Goal: Task Accomplishment & Management: Complete application form

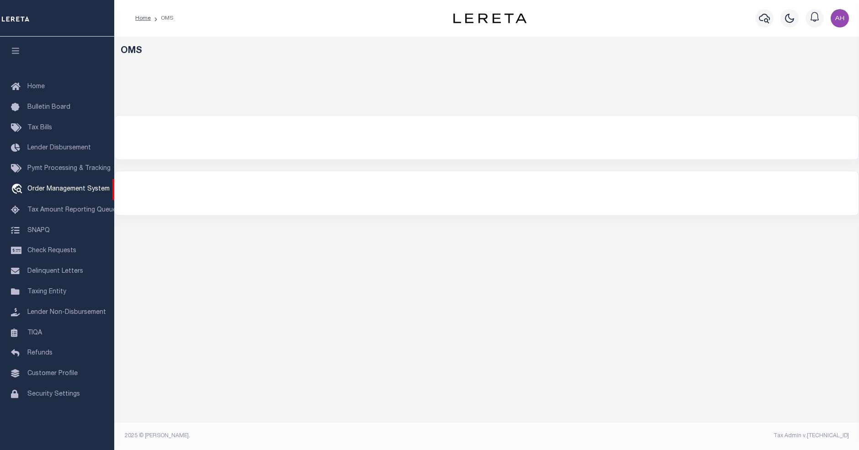
select select
select select "200"
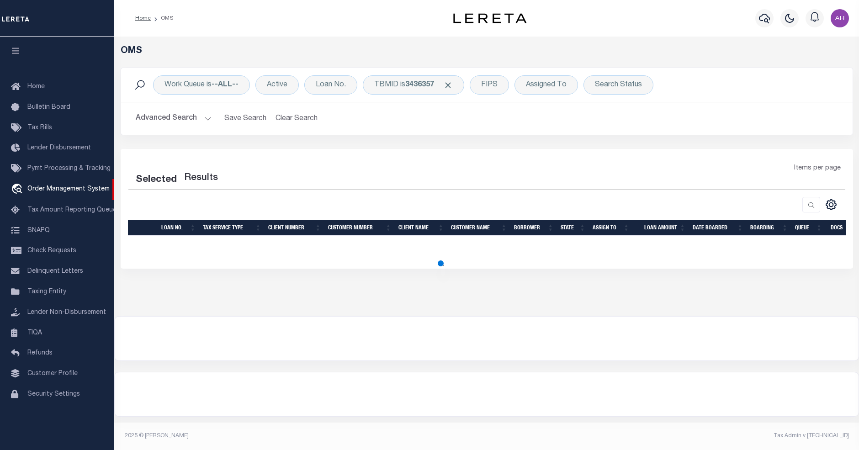
select select "200"
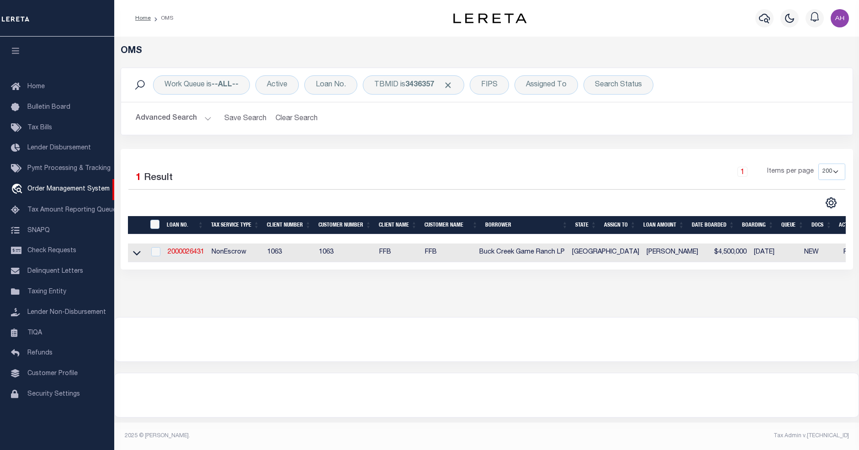
click at [174, 123] on button "Advanced Search" at bounding box center [174, 119] width 76 height 18
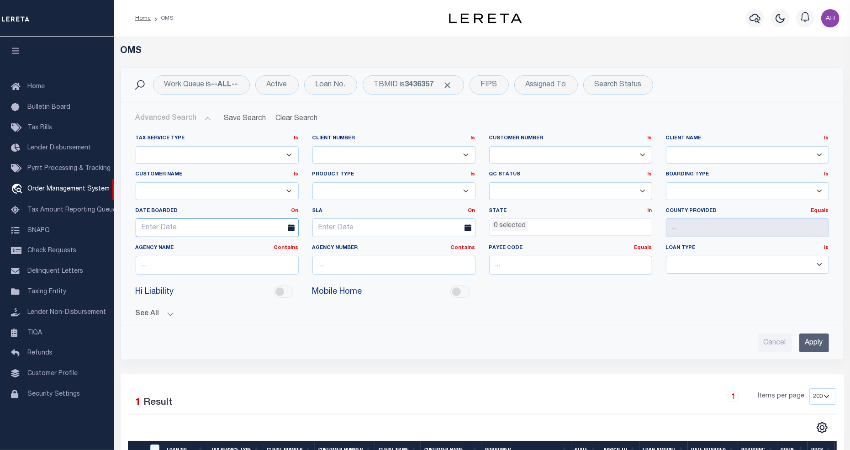
click at [179, 229] on input "text" at bounding box center [217, 227] width 163 height 19
click at [226, 350] on span "28" at bounding box center [226, 352] width 18 height 18
type input "[DATE]"
click at [817, 346] on input "Apply" at bounding box center [814, 342] width 30 height 19
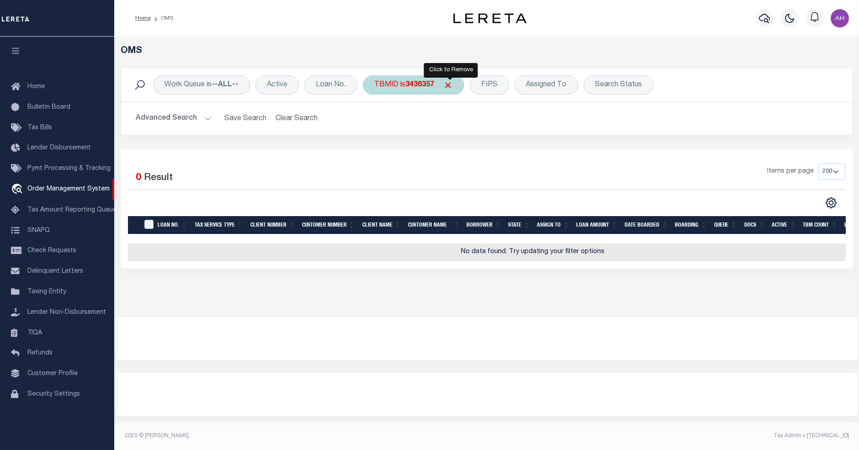
click at [449, 83] on span "Click to Remove" at bounding box center [448, 85] width 10 height 10
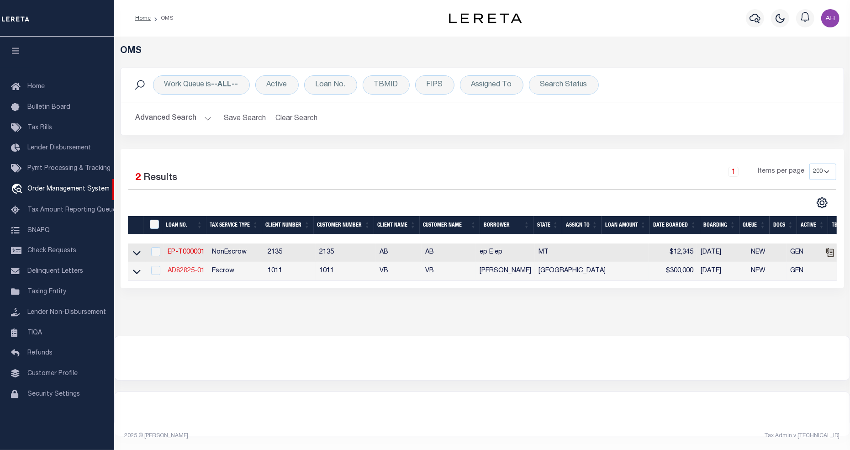
click at [185, 272] on link "AD82825-01" at bounding box center [186, 271] width 37 height 6
type input "AD82825-01"
type input "[PERSON_NAME]"
select select
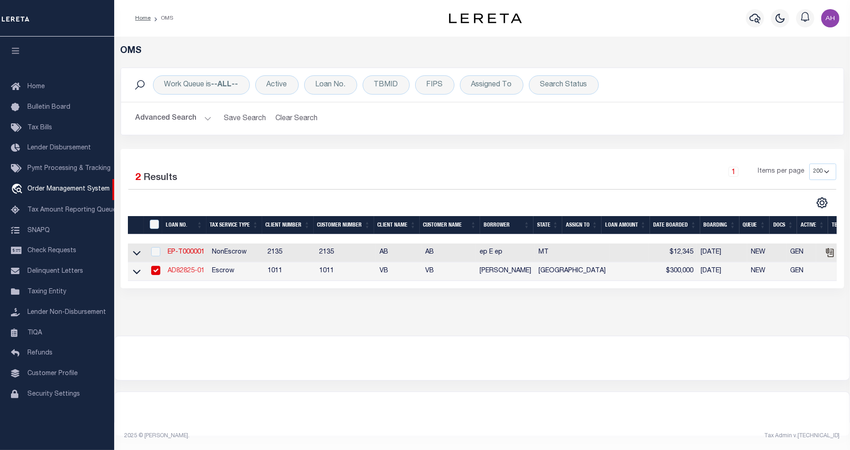
type input "[STREET_ADDRESS]"
type input "[PERSON_NAME] TX 78573-4151"
type input "[DATE]"
select select "10"
select select "Escrow"
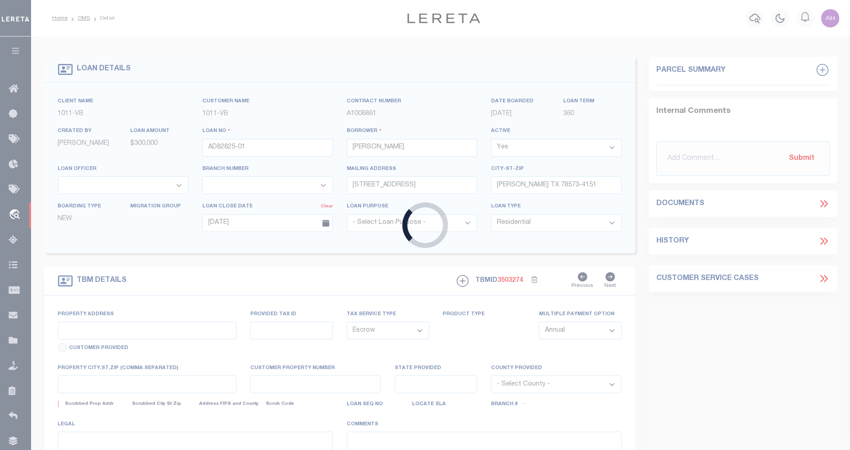
type input "[STREET_ADDRESS]"
select select
type input "[PERSON_NAME] TX 78573-4151"
type input "[GEOGRAPHIC_DATA]"
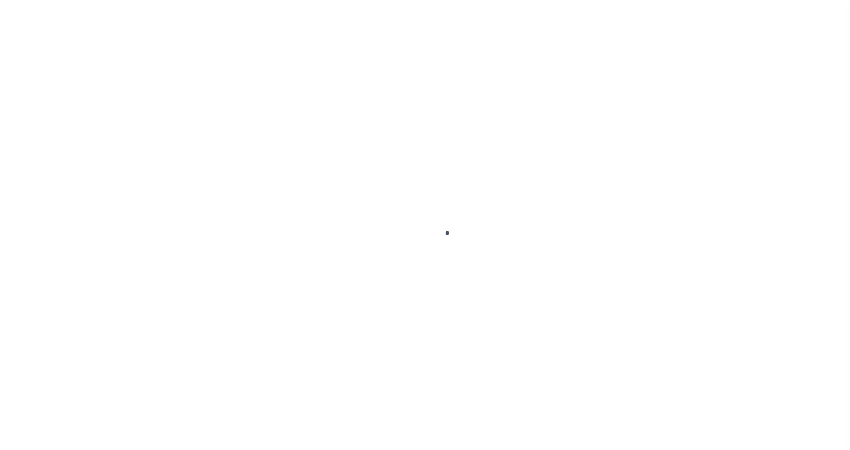
select select "10"
select select "Escrow"
select select "10"
select select "Escrow"
select select "10"
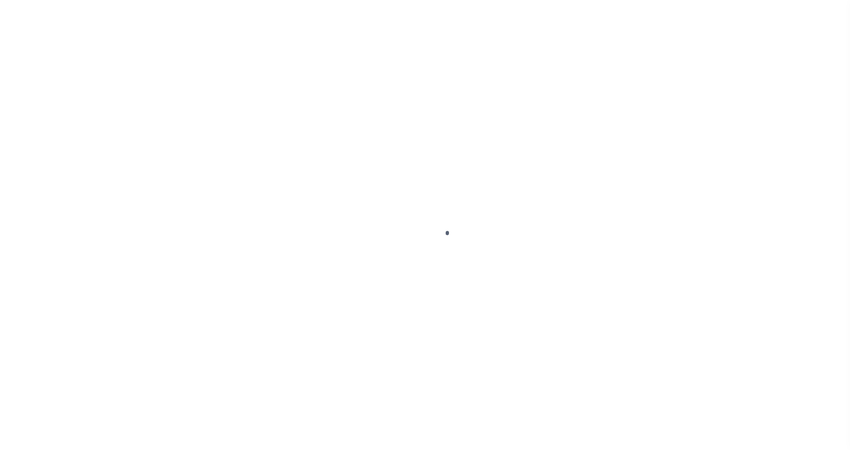
select select "Escrow"
select select "10"
select select "Escrow"
select select "10"
select select "Escrow"
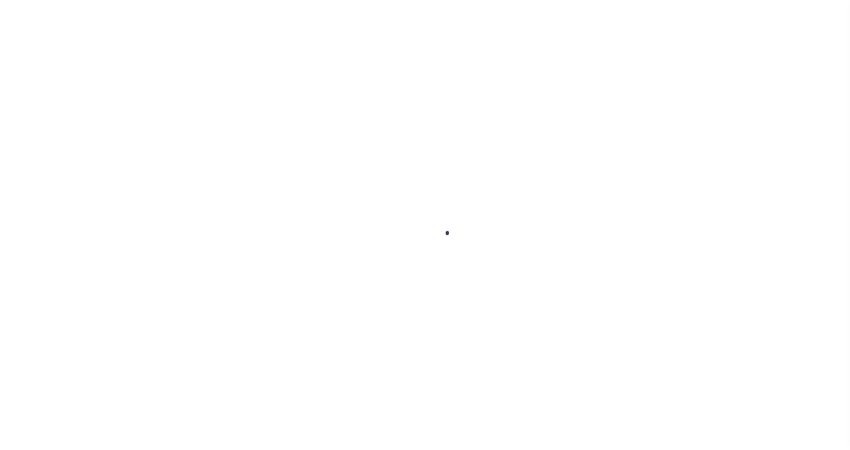
select select "10"
select select "Escrow"
type input "[STREET_ADDRESS]"
select select
type input "[PERSON_NAME] TX 78573-4151"
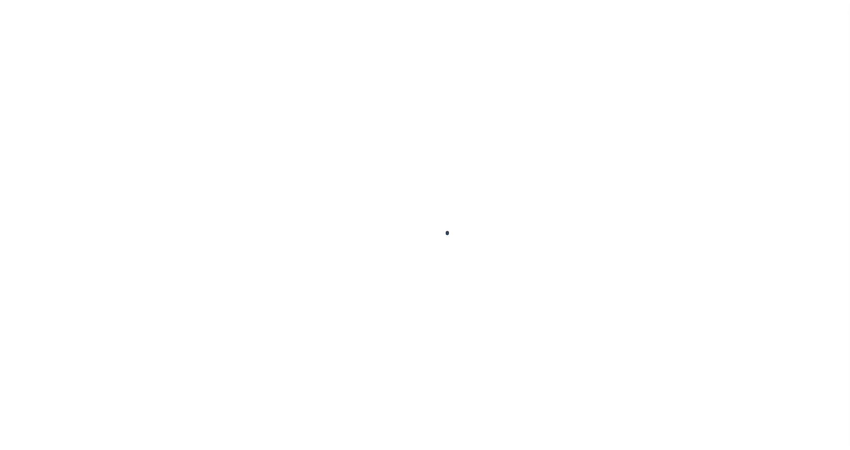
type input "[GEOGRAPHIC_DATA]"
select select "10"
select select "Escrow"
type input "[STREET_ADDRESS]"
select select
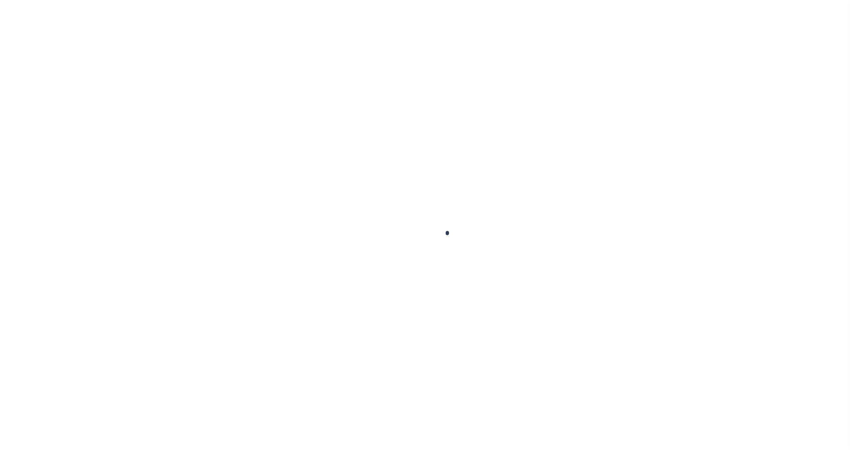
type input "[PERSON_NAME] TX 78573-4151"
type input "[GEOGRAPHIC_DATA]"
select select "10"
select select "Escrow"
select select "10"
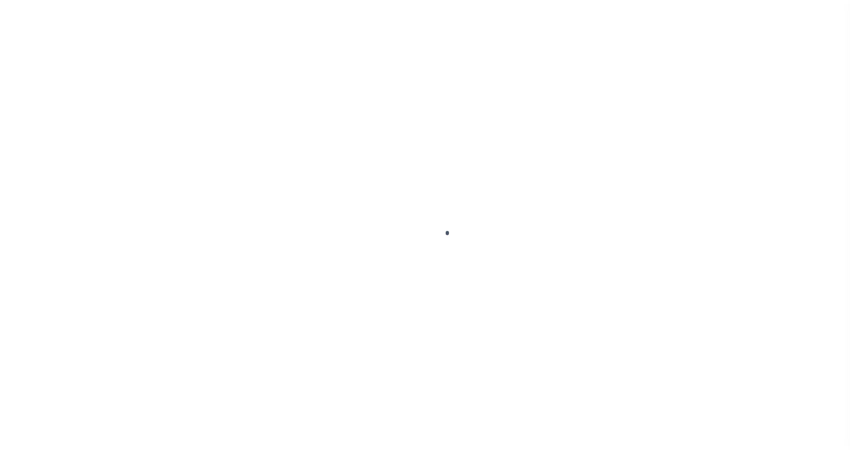
select select "Escrow"
select select "10"
select select "Escrow"
select select "10"
select select "Escrow"
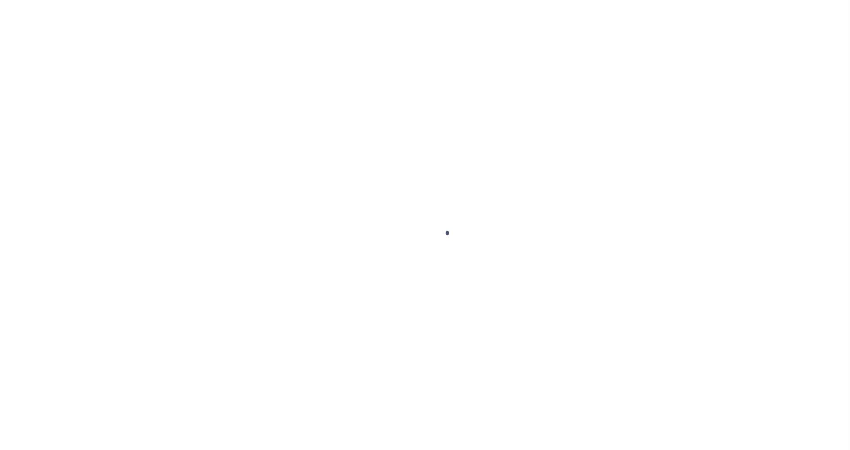
select select "10"
select select "Escrow"
type input "[STREET_ADDRESS]"
select select
type input "[PERSON_NAME] TX 78573-4151"
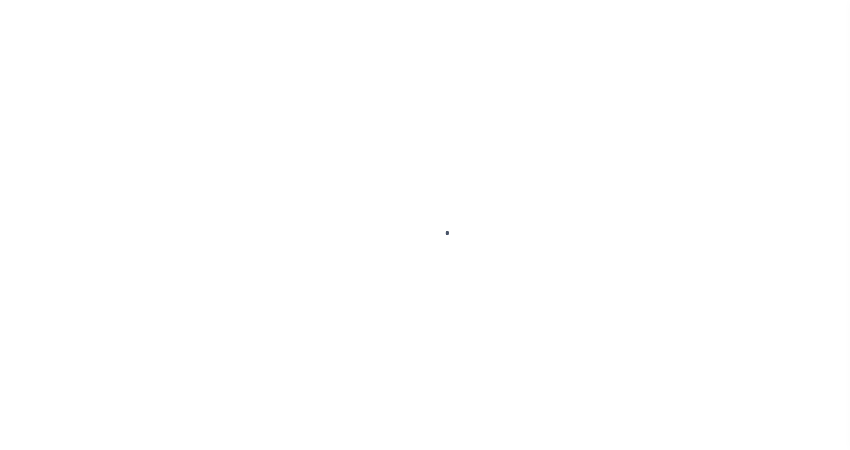
type input "[GEOGRAPHIC_DATA]"
select select "10"
select select "Escrow"
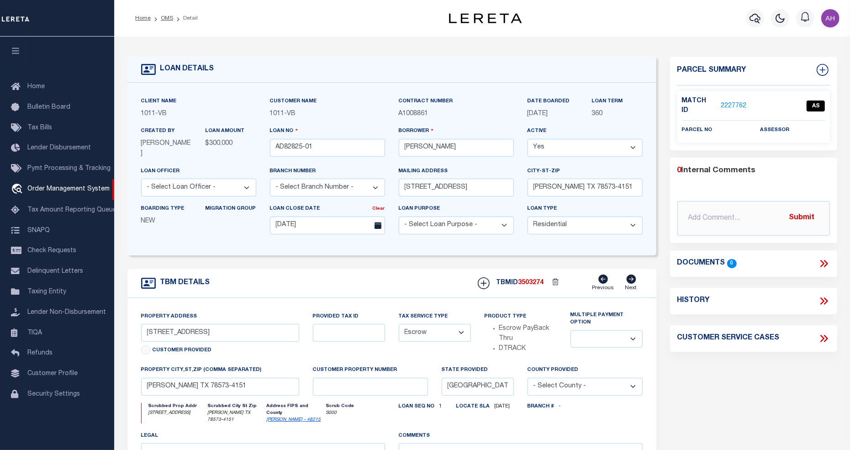
click at [171, 35] on div "Home OMS Detail Profile Sign out" at bounding box center [482, 18] width 736 height 37
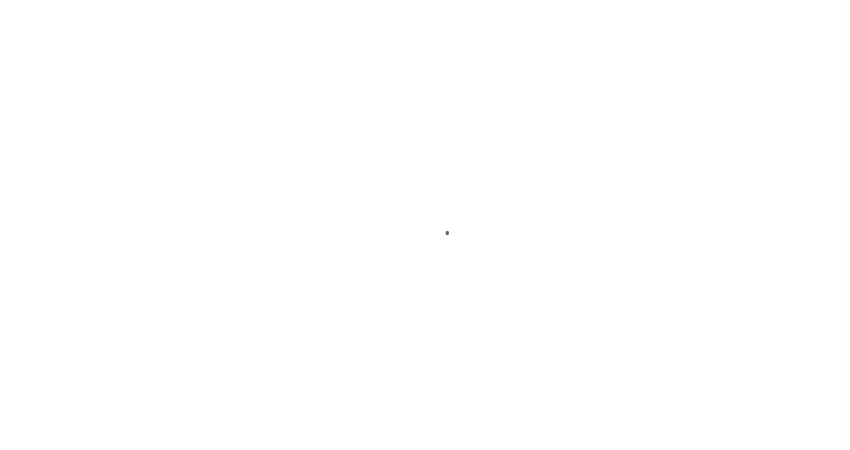
select select "10"
select select "Escrow"
select select "10"
select select "Escrow"
type input "[STREET_ADDRESS]"
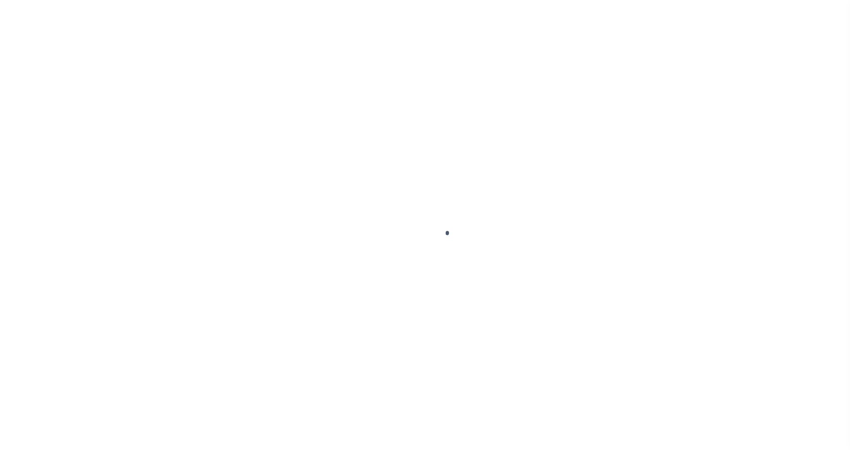
select select
type input "[PERSON_NAME] TX 78573-4151"
type input "[GEOGRAPHIC_DATA]"
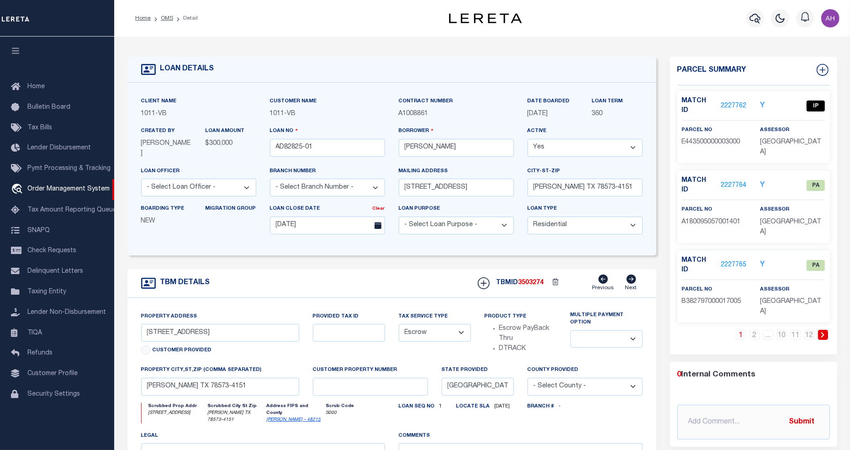
click at [822, 330] on link at bounding box center [823, 335] width 10 height 10
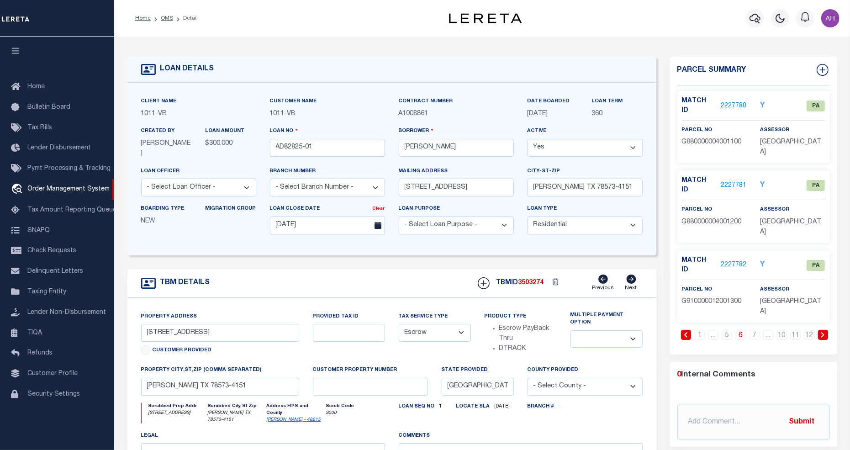
click at [739, 181] on link "2227781" at bounding box center [734, 186] width 26 height 10
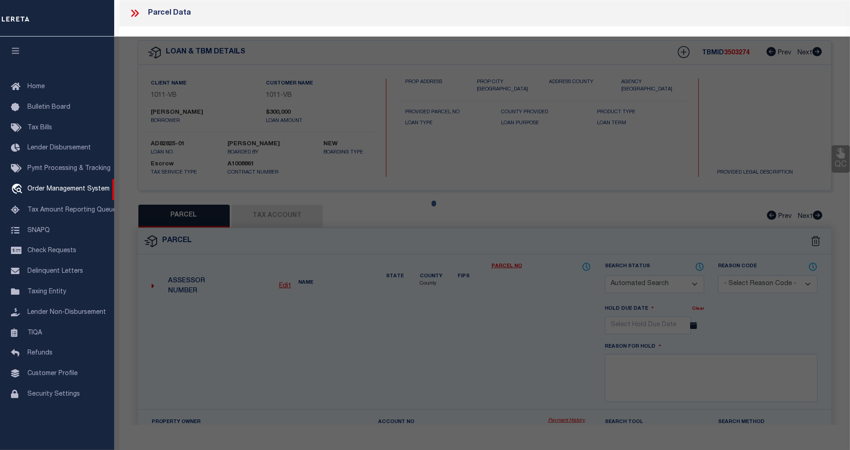
checkbox input "false"
select select "PA"
select select "PRO"
select select "ADD"
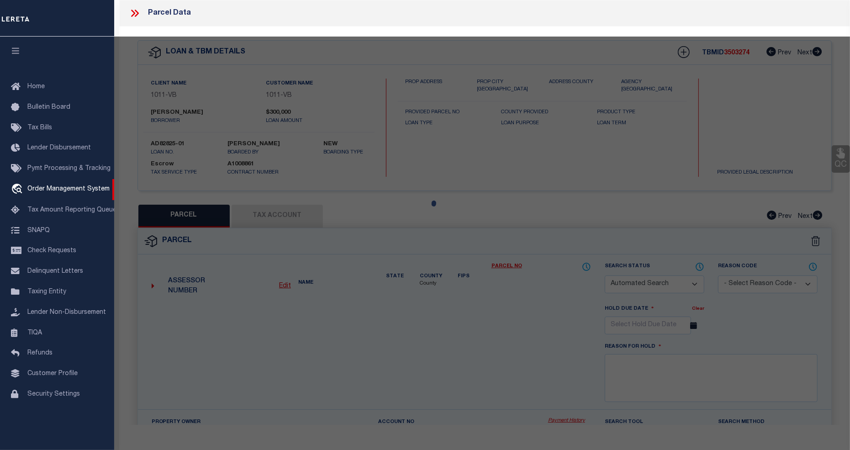
checkbox input "false"
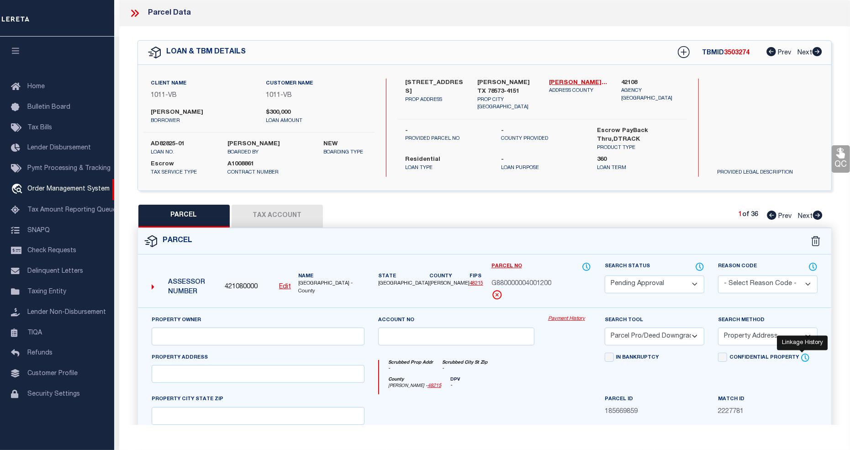
click at [803, 359] on icon at bounding box center [805, 358] width 9 height 10
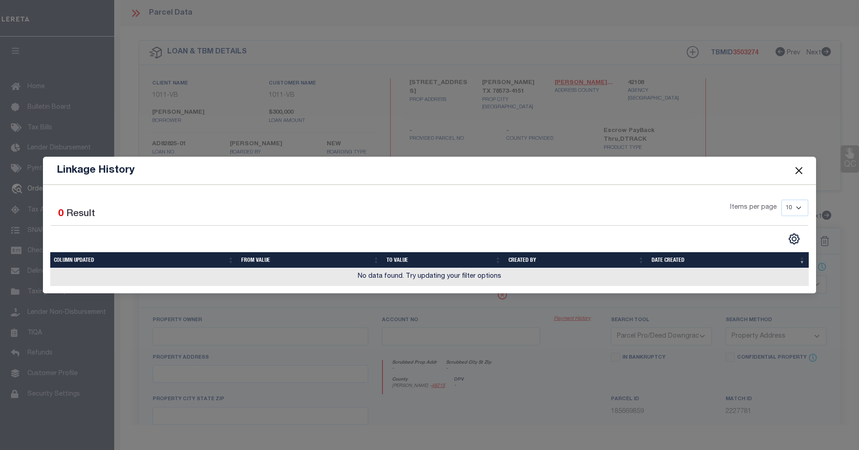
click at [798, 171] on button "Close" at bounding box center [799, 170] width 12 height 12
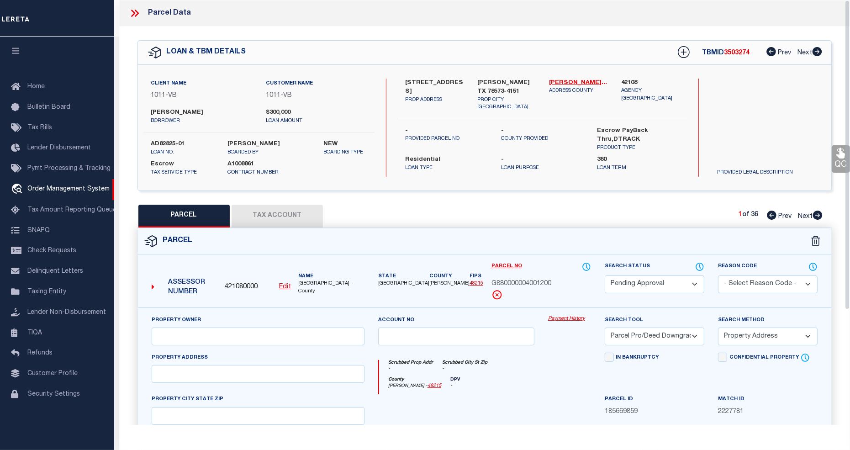
click at [131, 11] on icon at bounding box center [135, 13] width 12 height 12
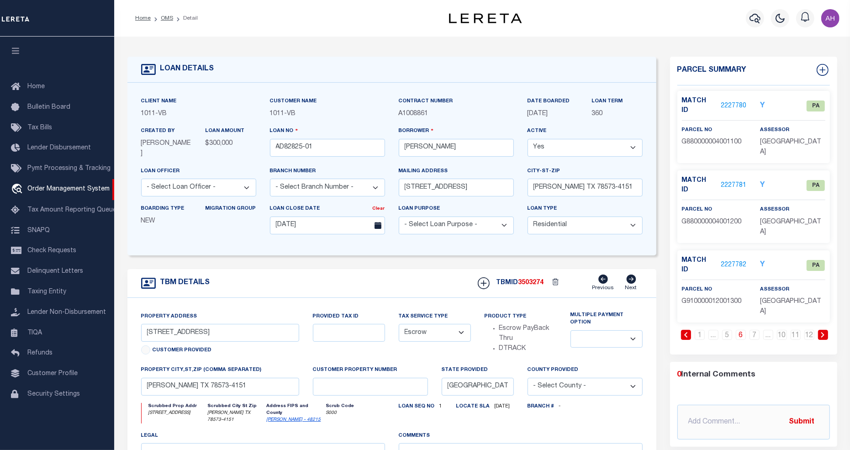
click at [763, 182] on icon "Y" at bounding box center [763, 185] width 5 height 7
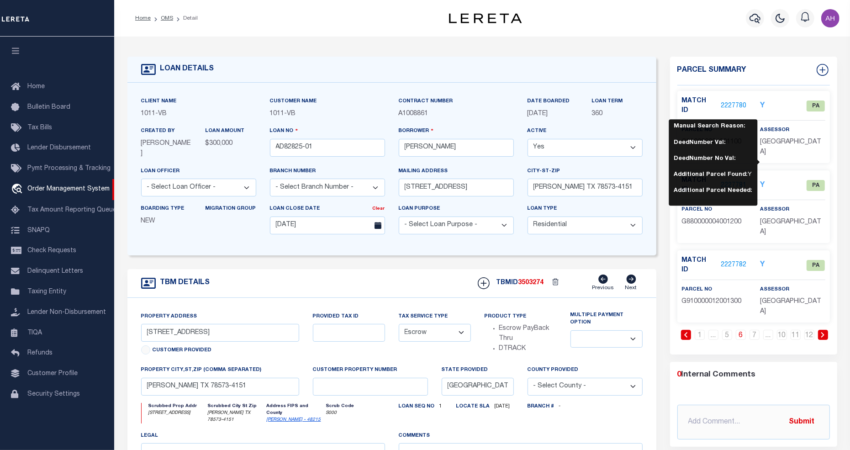
click at [763, 182] on icon "Y" at bounding box center [763, 185] width 5 height 7
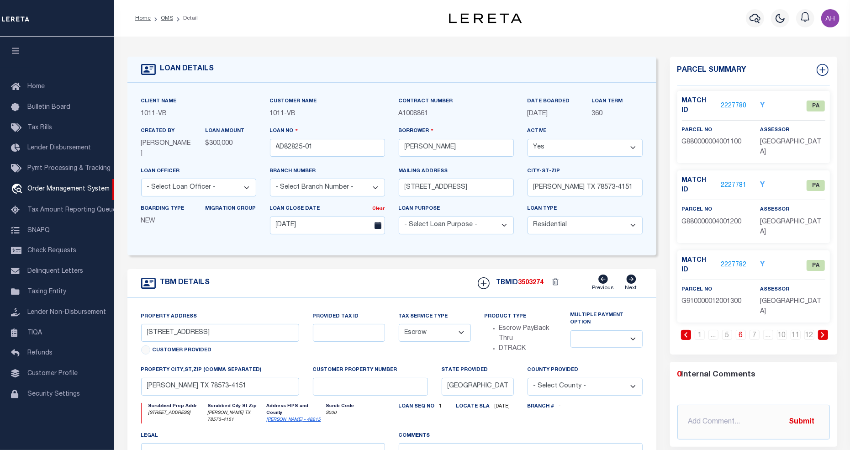
click at [763, 182] on icon "Y" at bounding box center [763, 185] width 5 height 7
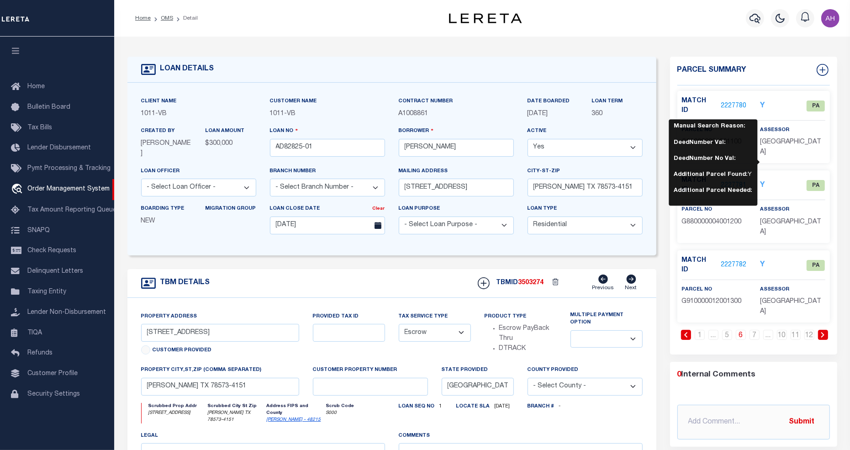
click at [788, 176] on div "Match ID 2227781 Y [GEOGRAPHIC_DATA]" at bounding box center [753, 188] width 143 height 24
